Goal: Transaction & Acquisition: Purchase product/service

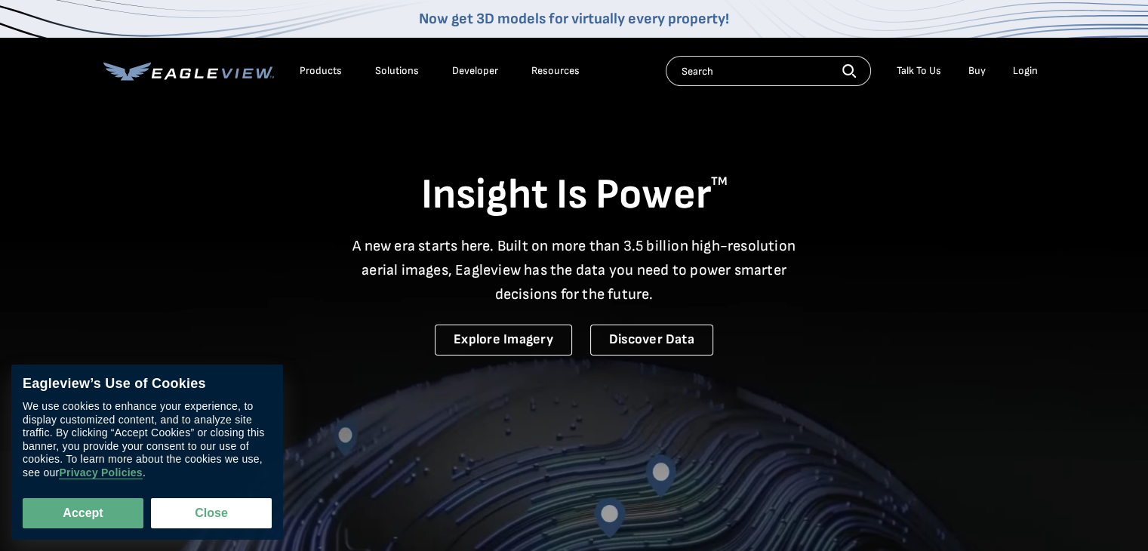
click at [1024, 70] on div "Login" at bounding box center [1025, 71] width 25 height 14
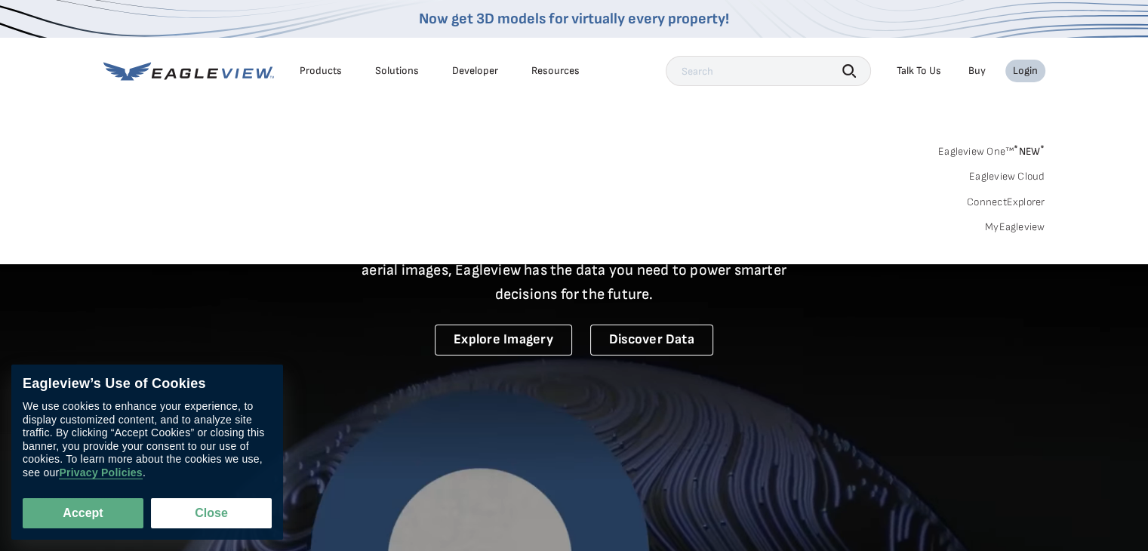
click at [996, 231] on link "MyEagleview" at bounding box center [1015, 227] width 60 height 14
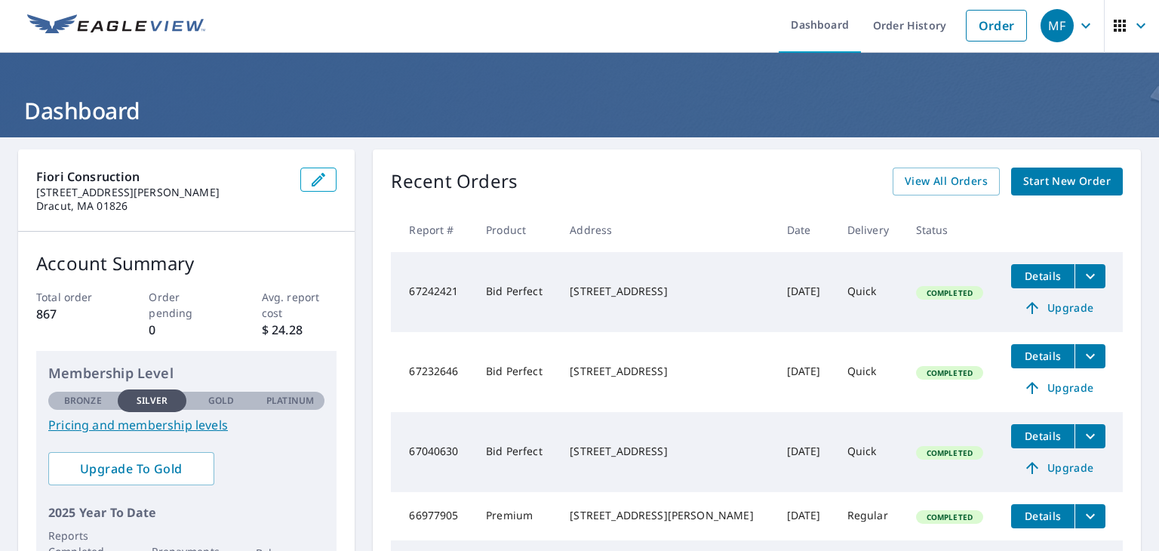
scroll to position [3, 0]
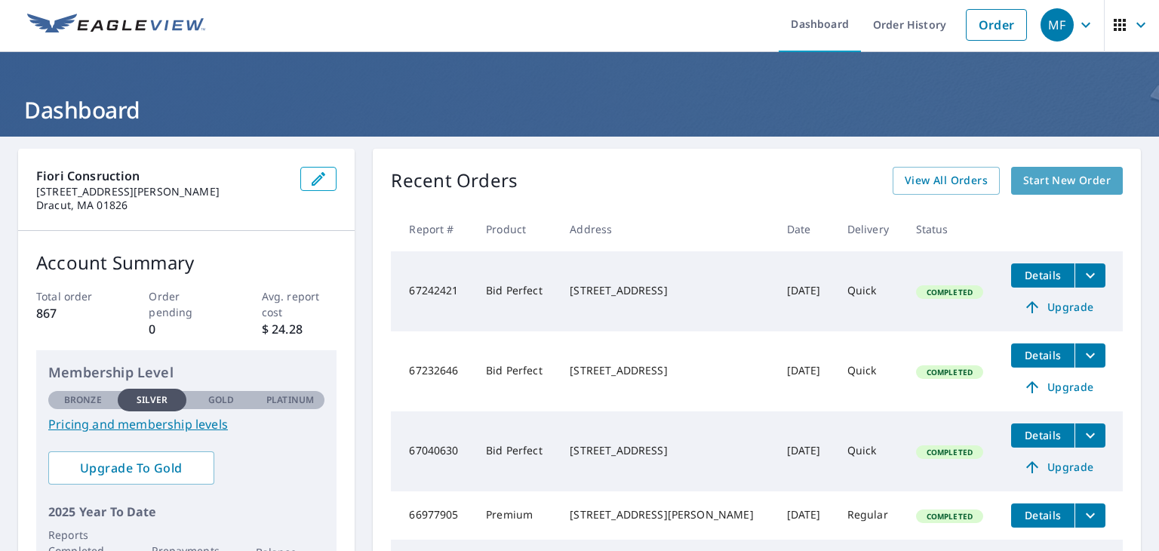
click at [1046, 171] on span "Start New Order" at bounding box center [1067, 180] width 88 height 19
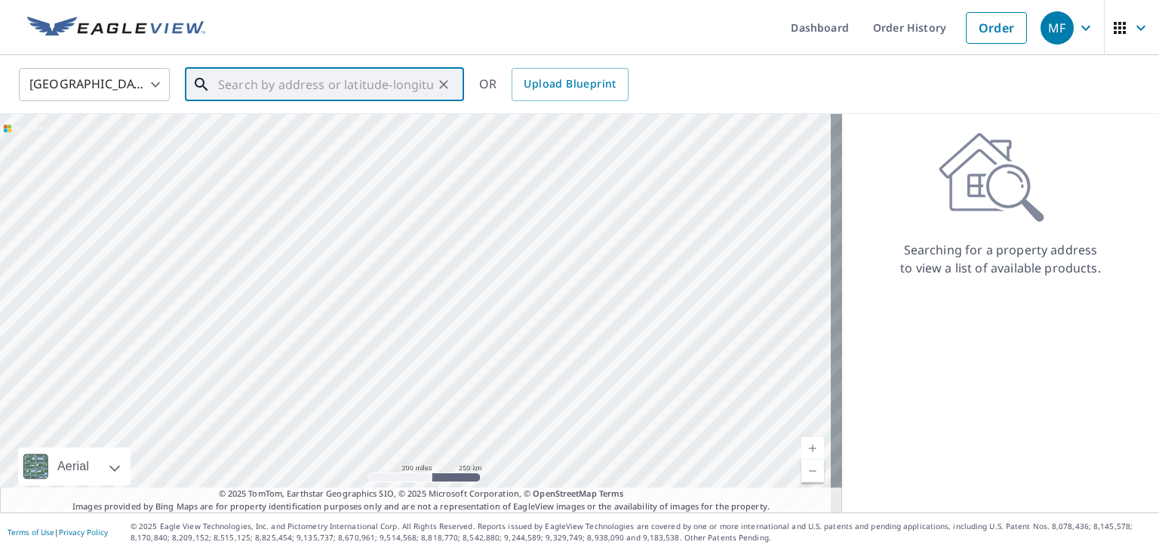
click at [400, 85] on input "text" at bounding box center [325, 84] width 215 height 42
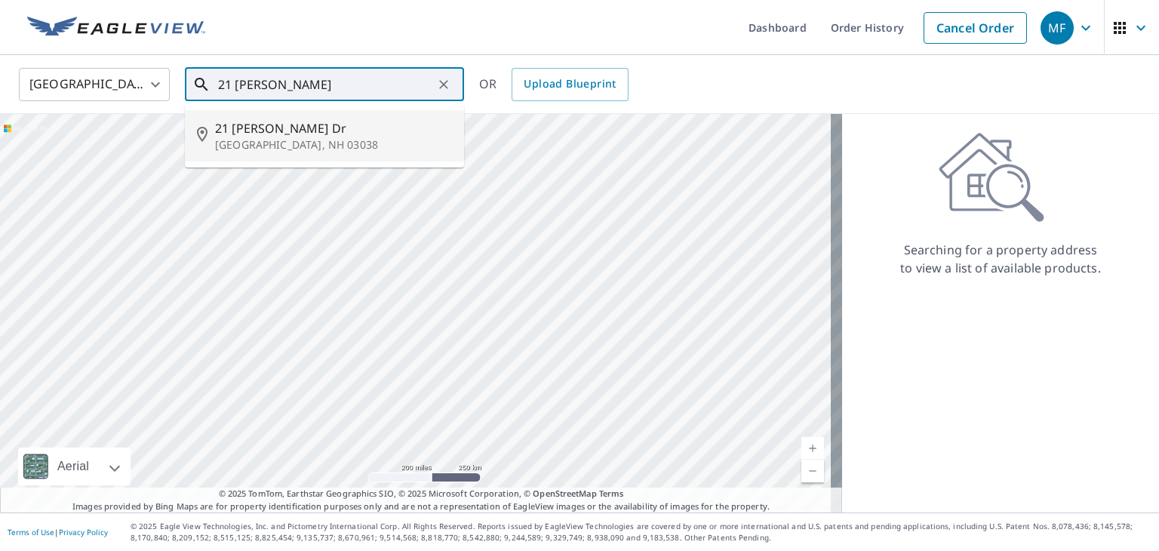
click at [380, 125] on span "21 [PERSON_NAME] Dr" at bounding box center [333, 128] width 237 height 18
type input "[STREET_ADDRESS][PERSON_NAME][PERSON_NAME]"
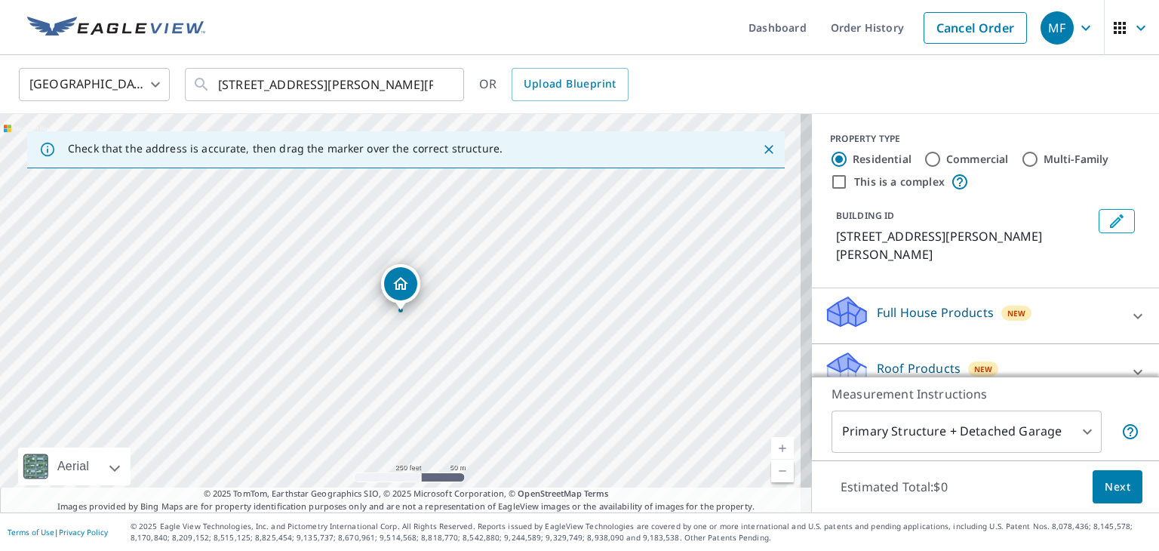
scroll to position [116, 0]
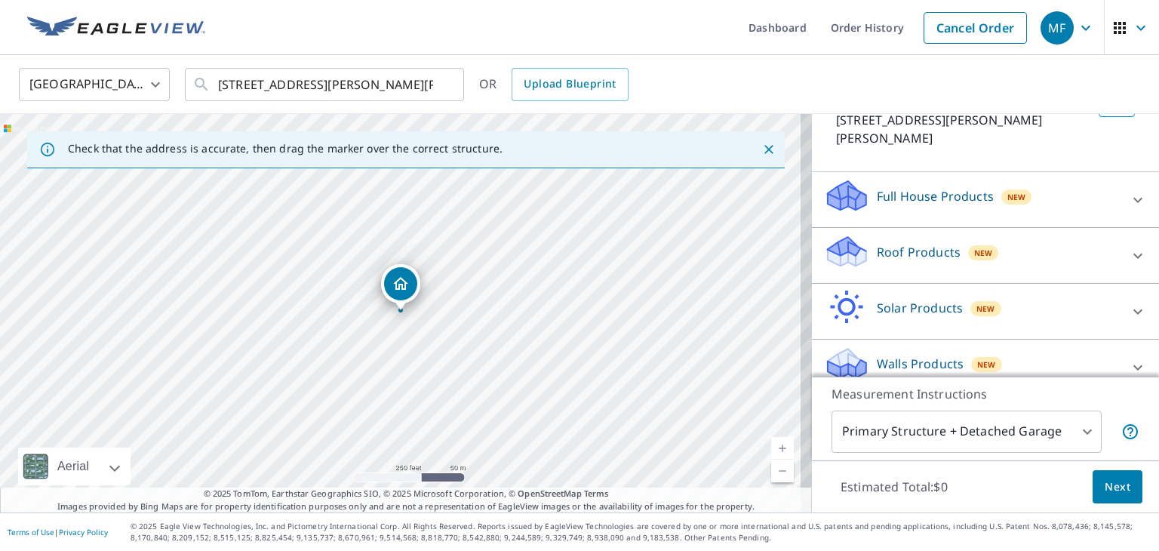
click at [1120, 238] on div at bounding box center [1138, 256] width 36 height 36
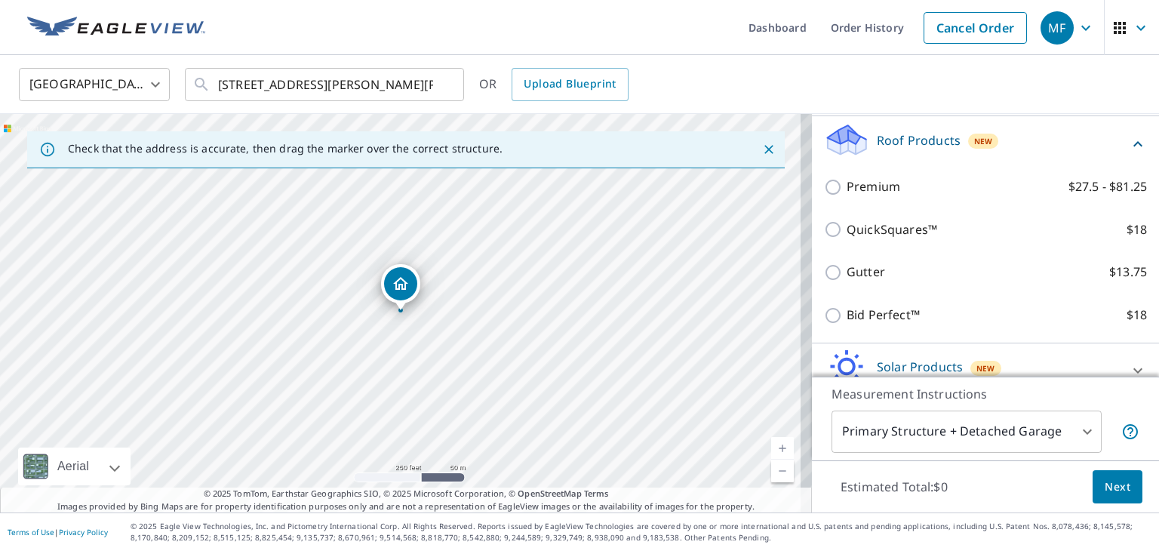
scroll to position [232, 0]
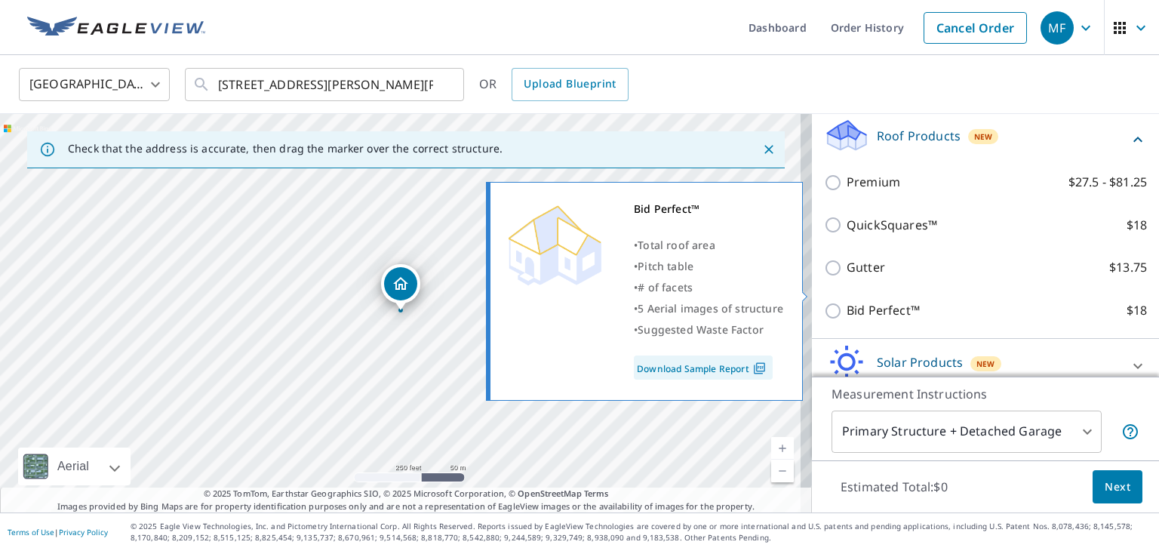
click at [897, 301] on p "Bid Perfect™" at bounding box center [883, 310] width 73 height 19
click at [847, 302] on input "Bid Perfect™ $18" at bounding box center [835, 311] width 23 height 18
checkbox input "true"
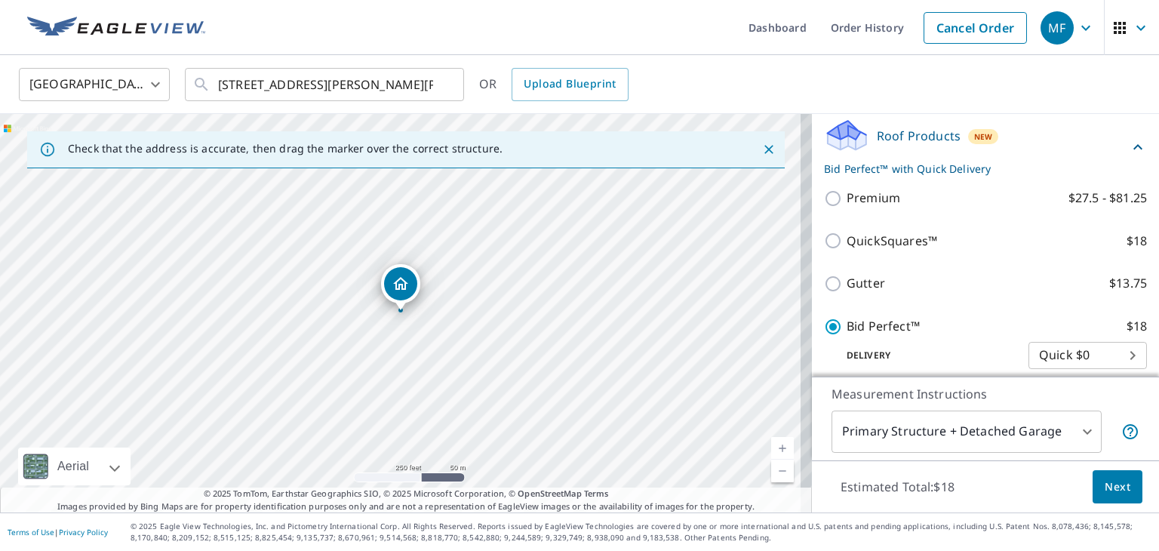
click at [1105, 481] on span "Next" at bounding box center [1118, 487] width 26 height 19
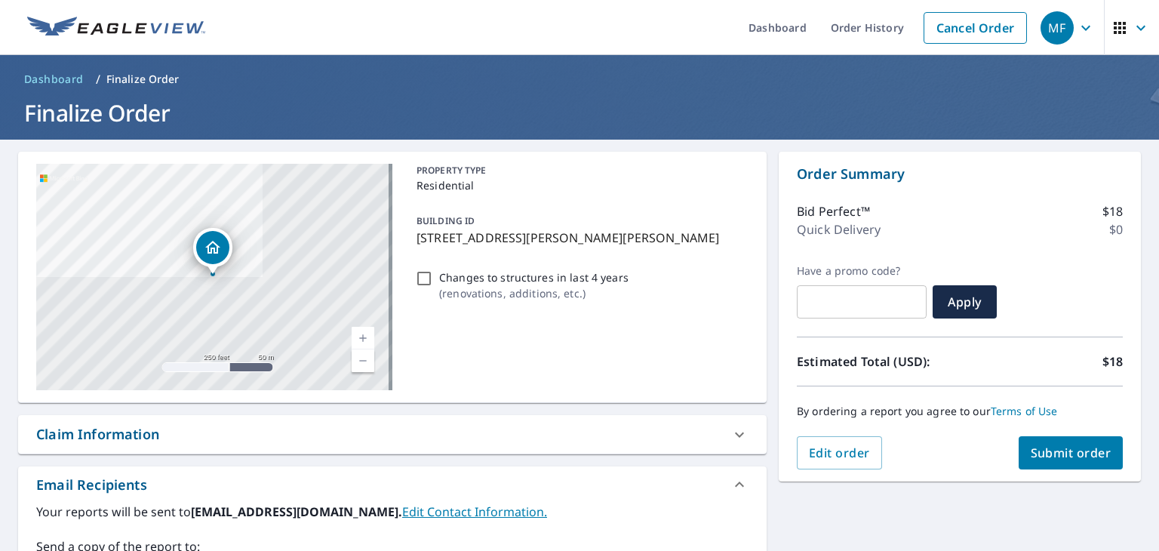
click at [1054, 441] on button "Submit order" at bounding box center [1071, 452] width 105 height 33
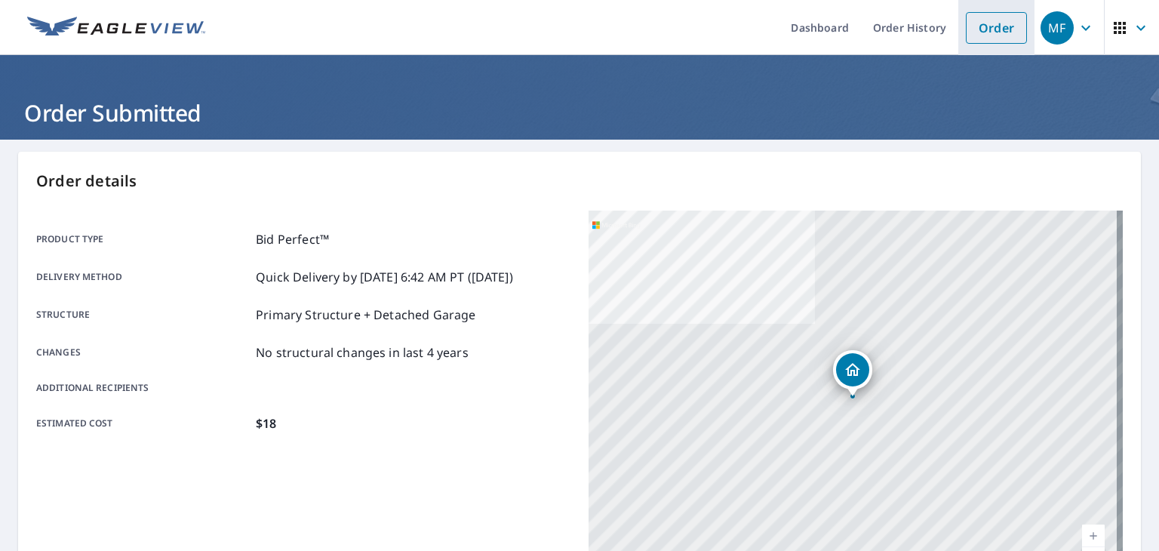
click at [979, 34] on link "Order" at bounding box center [996, 28] width 61 height 32
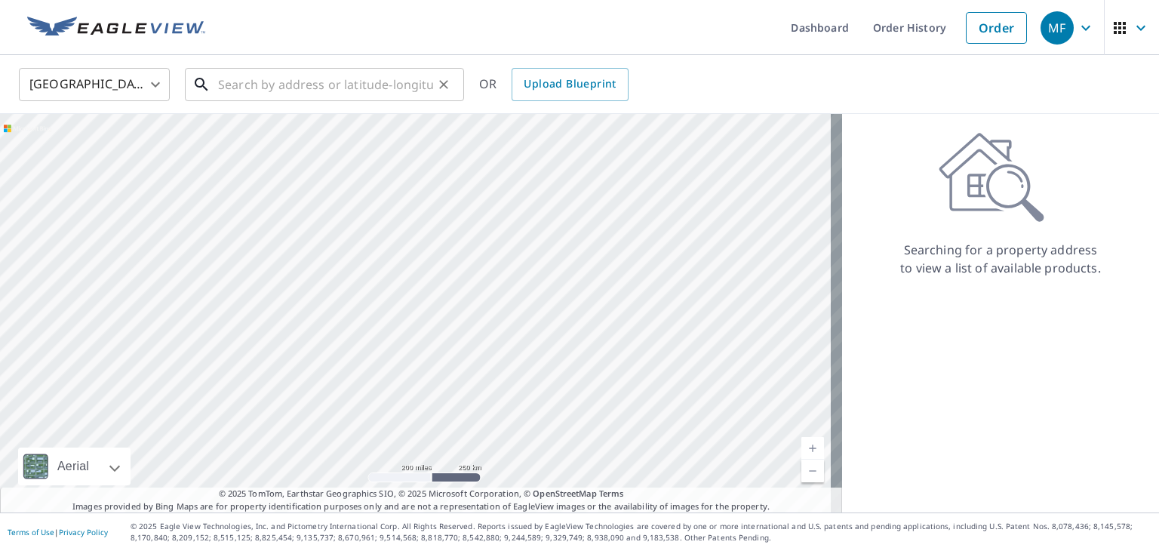
click at [270, 87] on input "text" at bounding box center [325, 84] width 215 height 42
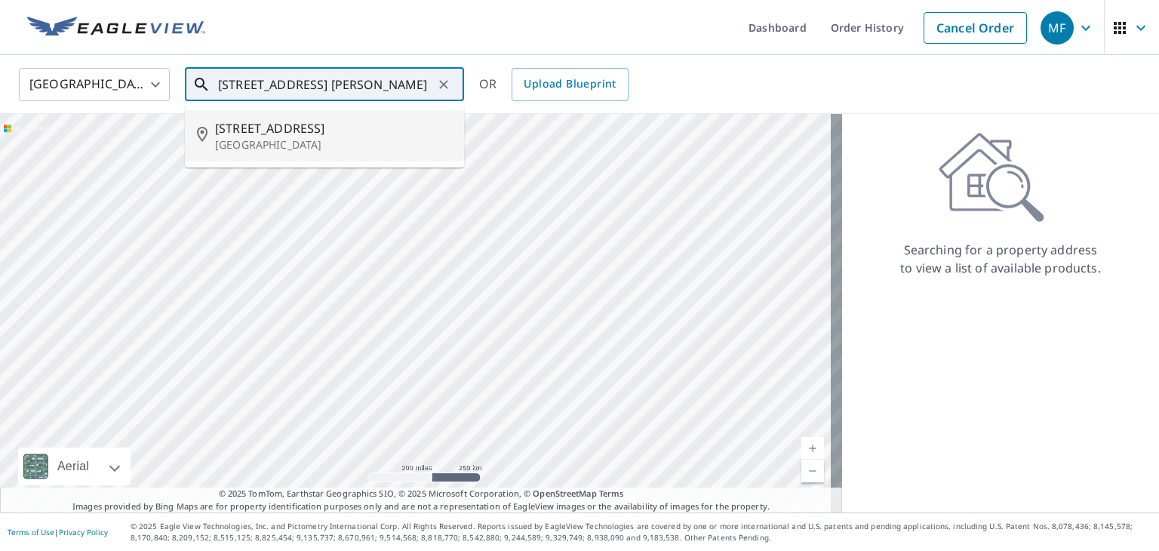
click at [235, 155] on li "[STREET_ADDRESS]" at bounding box center [324, 135] width 279 height 51
type input "[STREET_ADDRESS]"
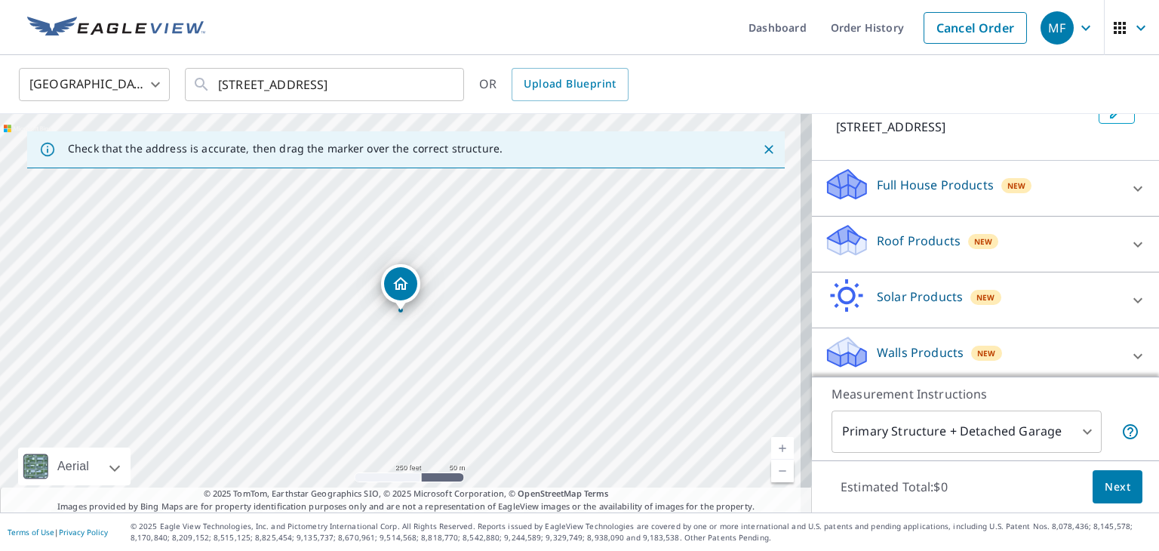
scroll to position [116, 0]
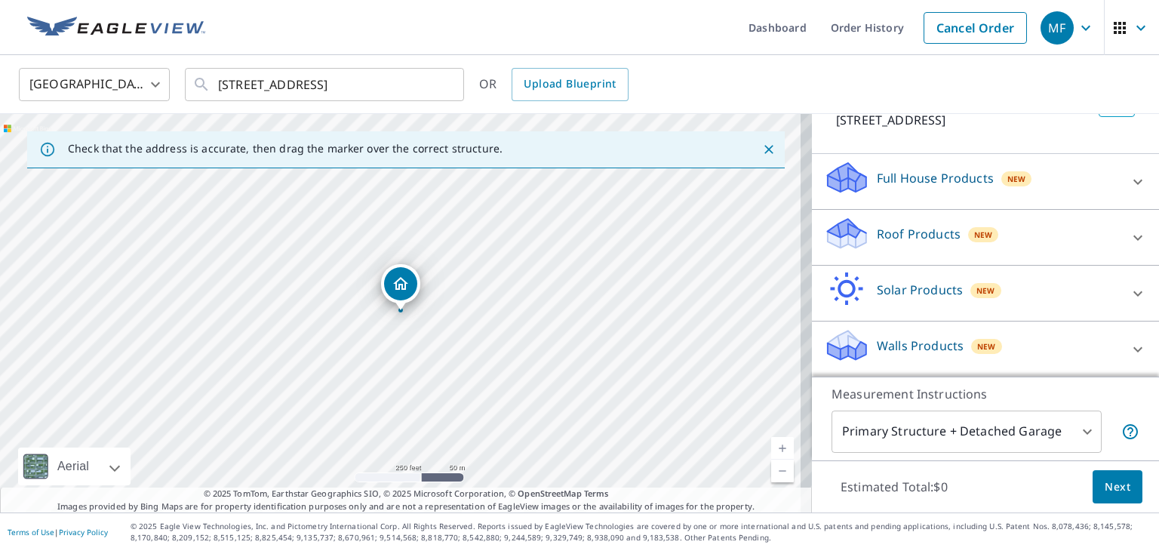
click at [1078, 236] on div "Roof Products New" at bounding box center [972, 237] width 296 height 43
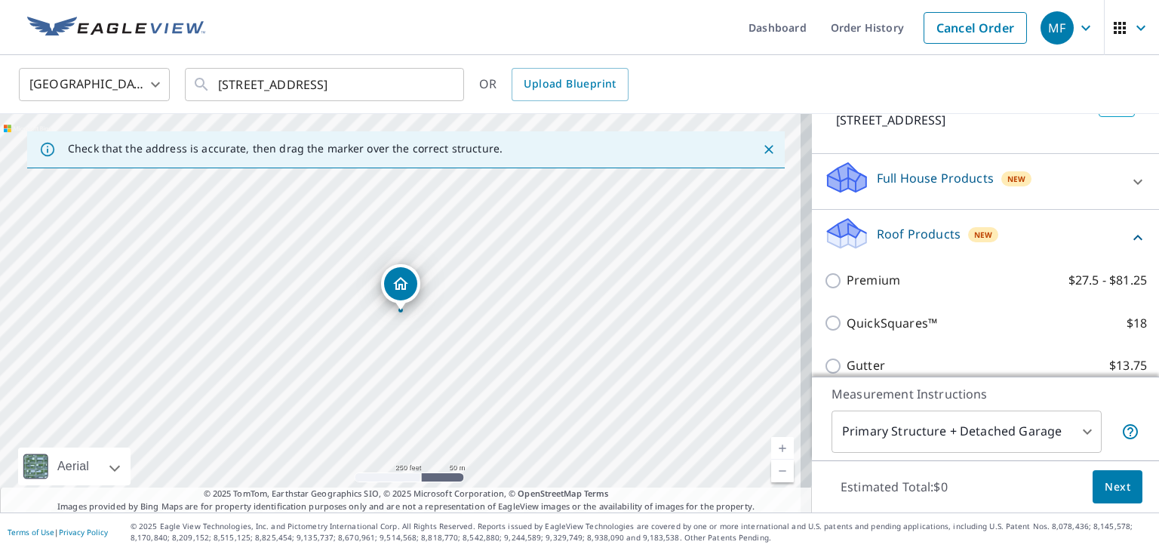
scroll to position [287, 0]
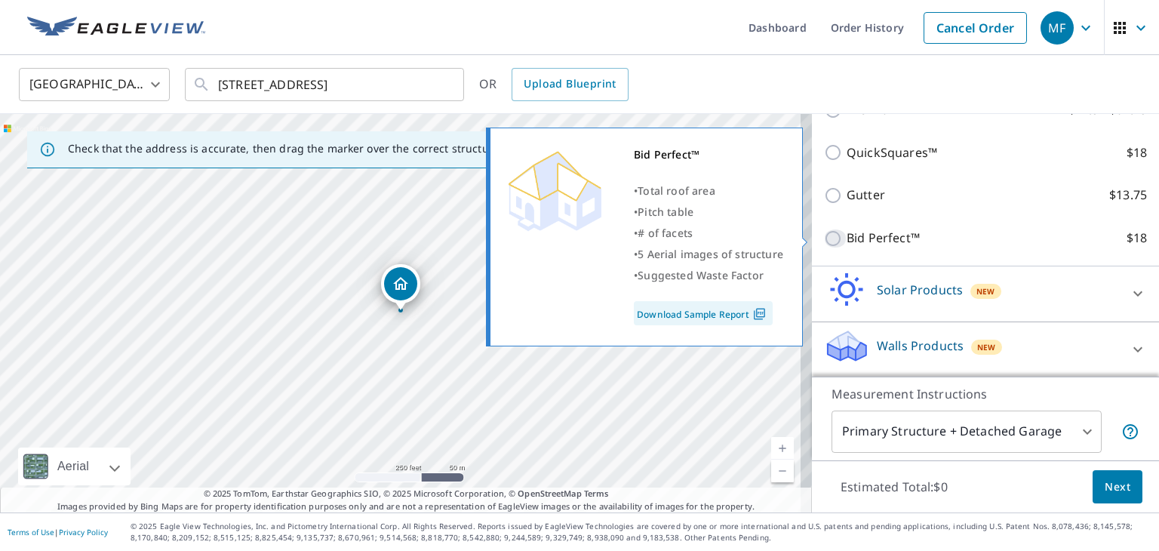
click at [830, 239] on input "Bid Perfect™ $18" at bounding box center [835, 238] width 23 height 18
checkbox input "true"
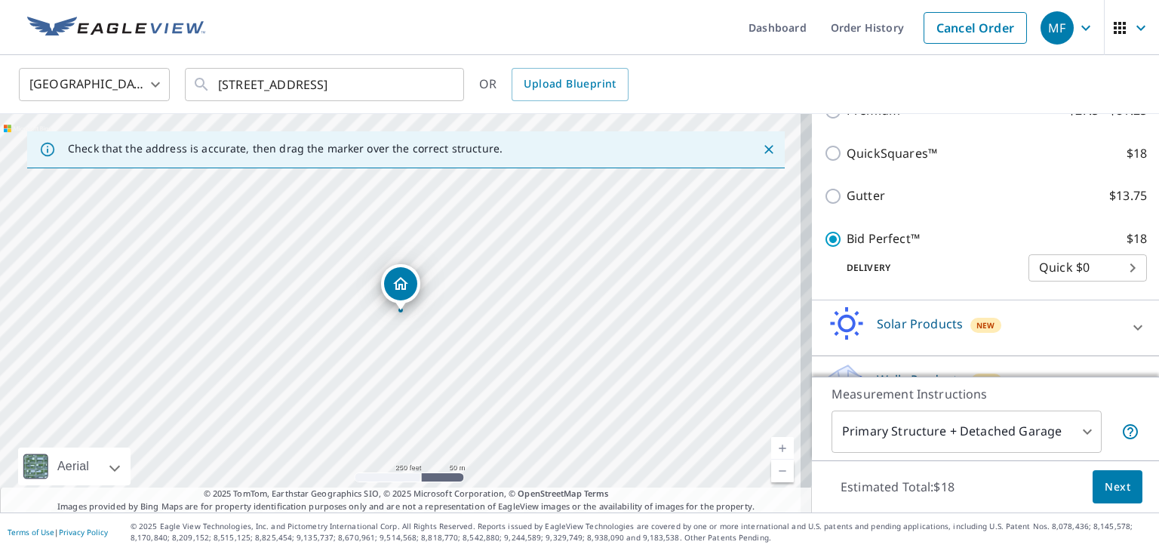
click at [1104, 472] on button "Next" at bounding box center [1118, 487] width 50 height 34
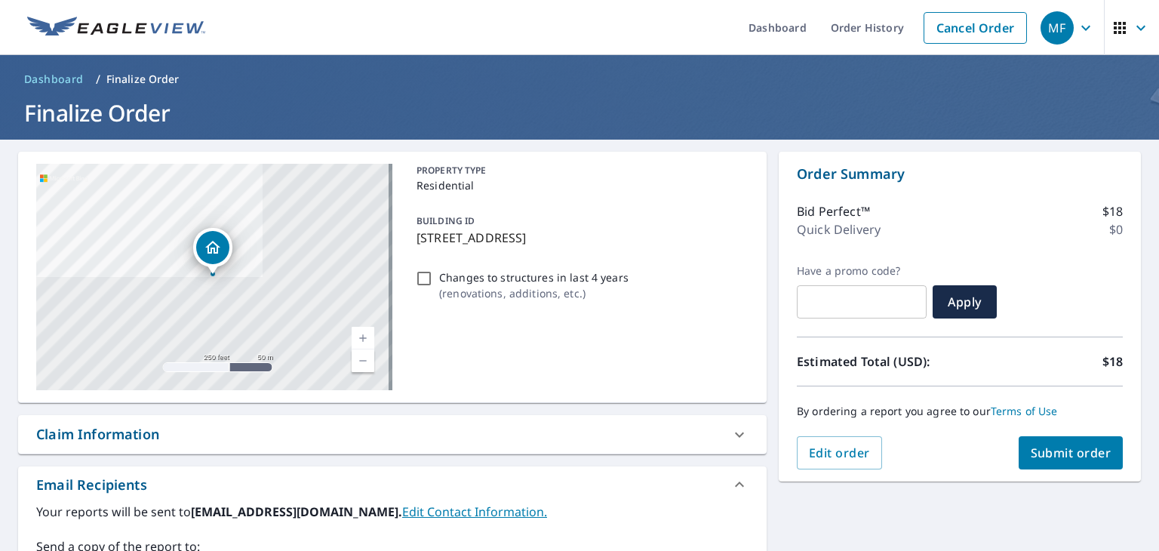
click at [1057, 454] on span "Submit order" at bounding box center [1071, 453] width 81 height 17
